Goal: Task Accomplishment & Management: Manage account settings

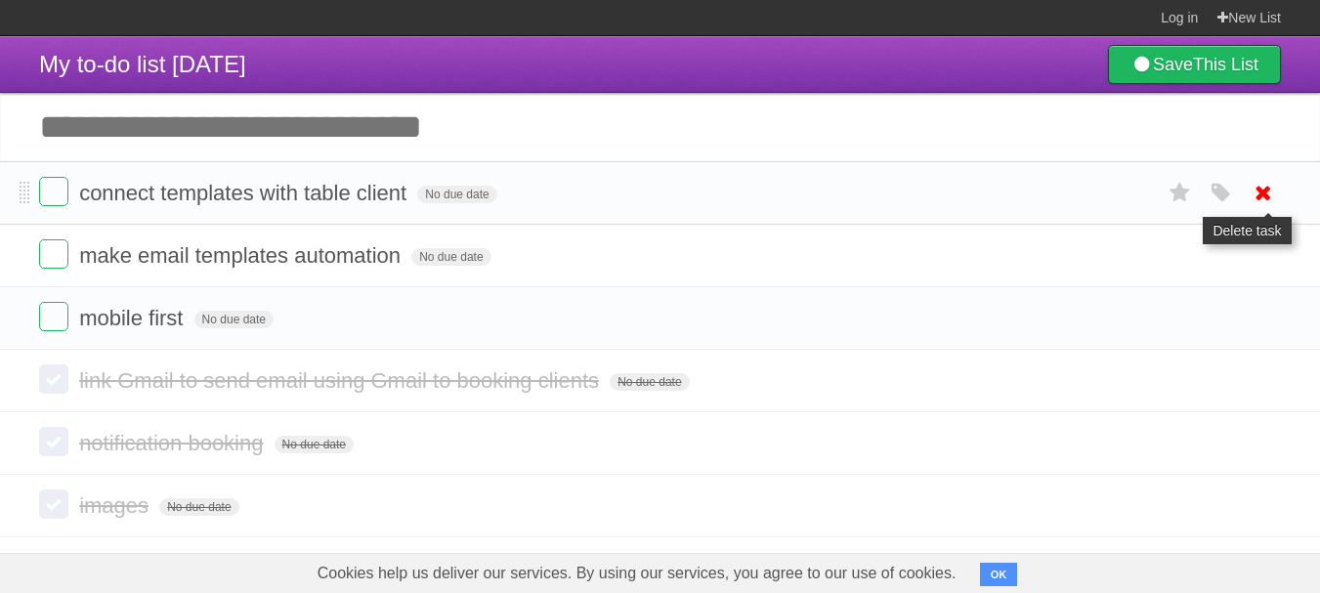
click at [1263, 195] on icon at bounding box center [1262, 193] width 27 height 32
click at [1269, 197] on icon at bounding box center [1262, 193] width 27 height 32
click at [57, 194] on label at bounding box center [53, 191] width 29 height 29
